Goal: Information Seeking & Learning: Learn about a topic

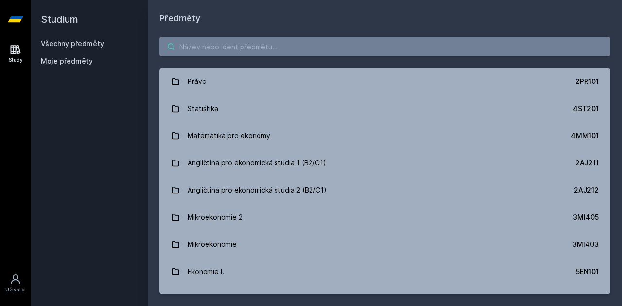
click at [294, 43] on input "search" at bounding box center [384, 46] width 451 height 19
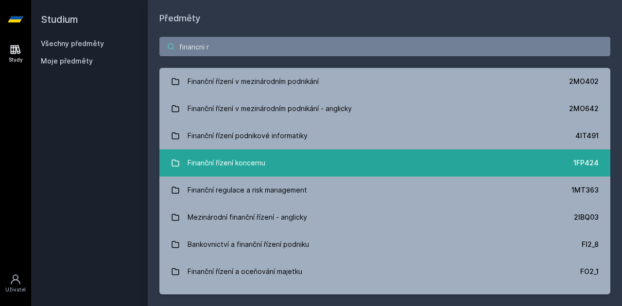
type input "financni r"
click at [301, 160] on link "Finanční řízení koncernu 1FP424" at bounding box center [384, 163] width 451 height 27
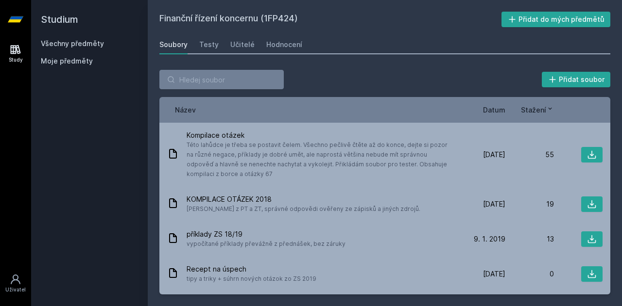
click at [489, 110] on span "Datum" at bounding box center [494, 110] width 22 height 10
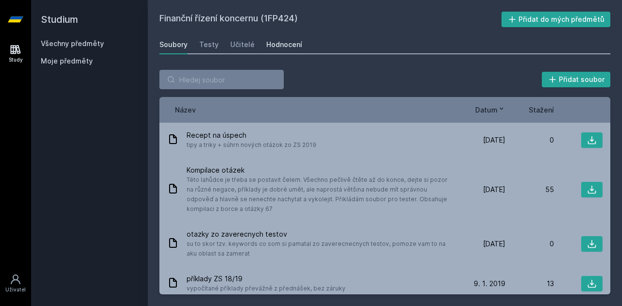
click at [283, 46] on div "Hodnocení" at bounding box center [284, 45] width 36 height 10
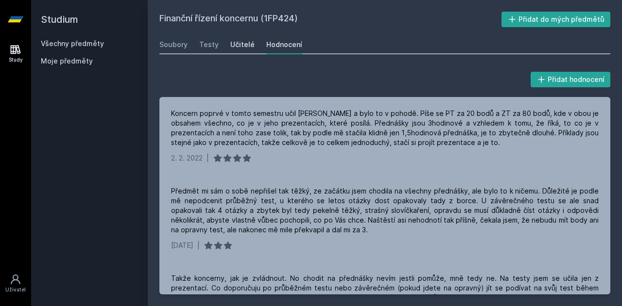
click at [236, 40] on div "Učitelé" at bounding box center [242, 45] width 24 height 10
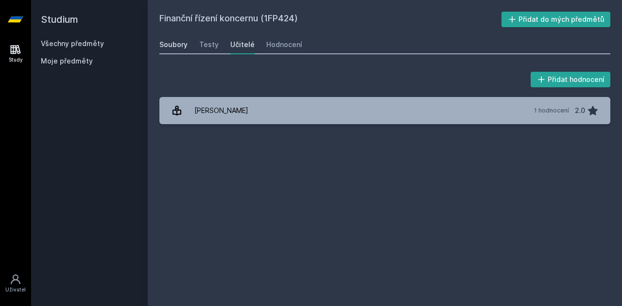
click at [184, 40] on div "Soubory" at bounding box center [173, 45] width 28 height 10
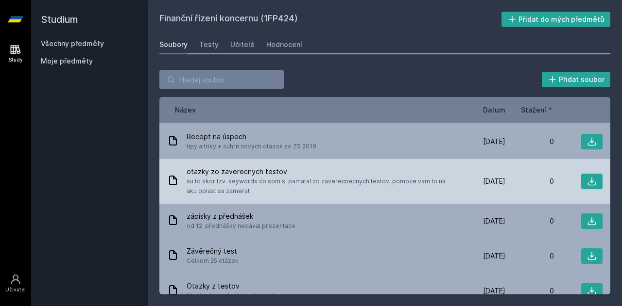
scroll to position [142, 0]
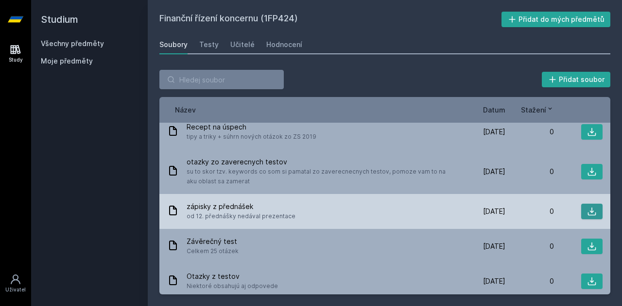
click at [588, 211] on icon at bounding box center [592, 212] width 8 height 8
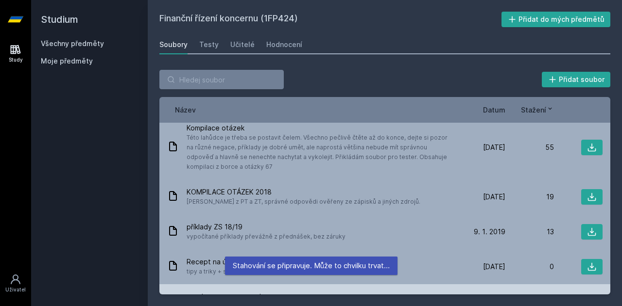
scroll to position [0, 0]
